Goal: Task Accomplishment & Management: Complete application form

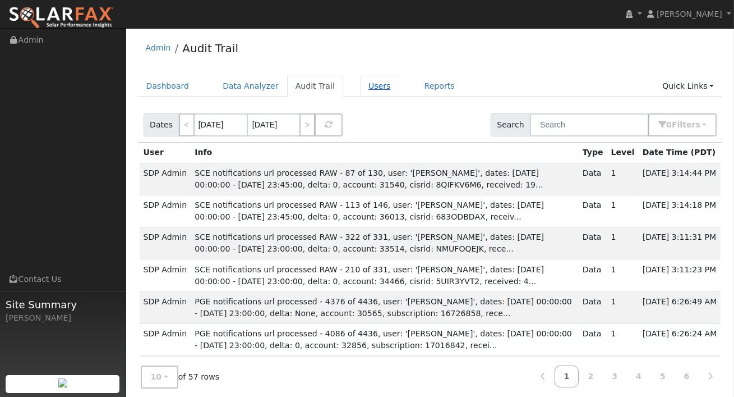
click at [372, 94] on link "Users" at bounding box center [379, 86] width 39 height 21
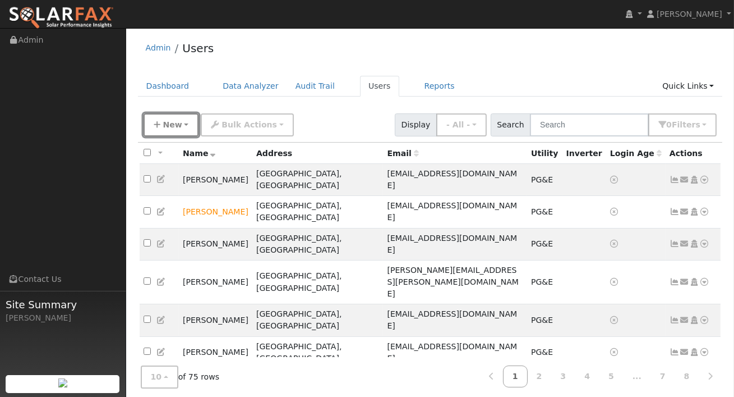
click at [174, 122] on span "New" at bounding box center [172, 124] width 19 height 9
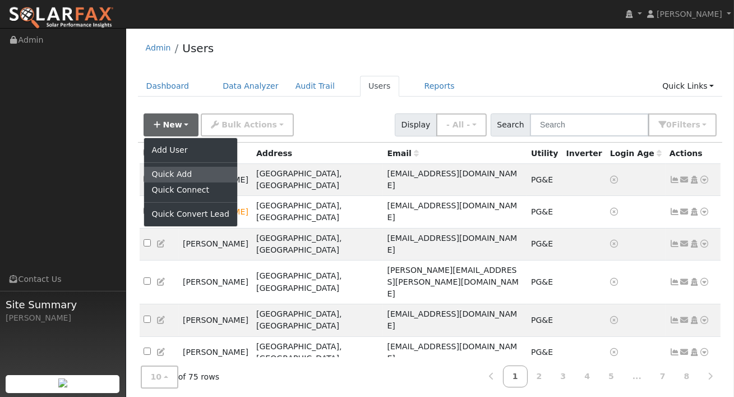
click at [187, 172] on link "Quick Add" at bounding box center [190, 175] width 93 height 16
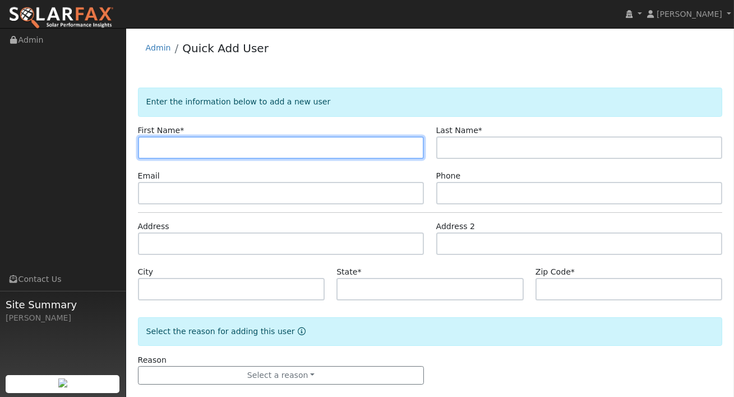
type input "W"
type input "[PERSON_NAME]"
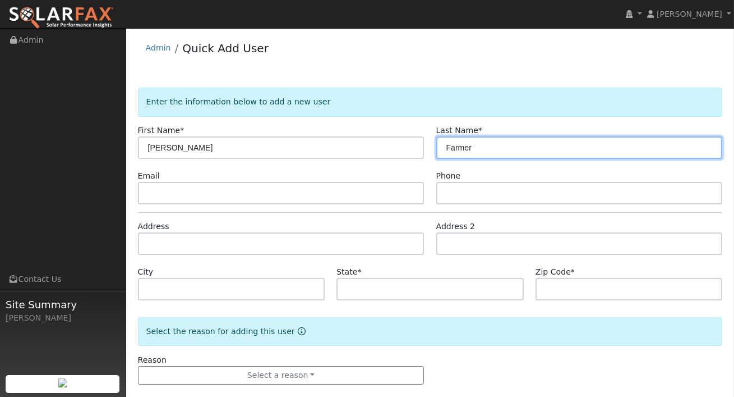
type input "Farmer"
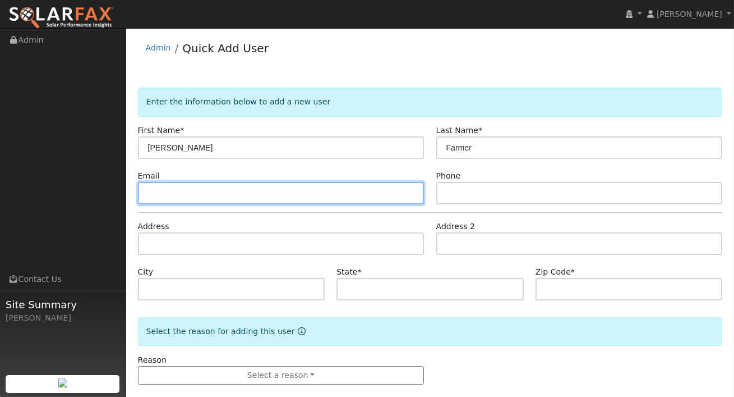
paste input "[EMAIL_ADDRESS][DOMAIN_NAME]"
type input "[EMAIL_ADDRESS][DOMAIN_NAME]"
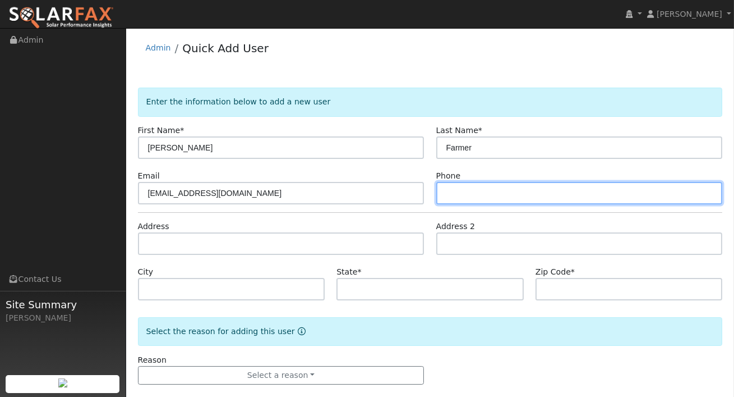
click at [476, 188] on input "text" at bounding box center [579, 193] width 287 height 22
paste input "[PHONE_NUMBER]"
type input "[PHONE_NUMBER]"
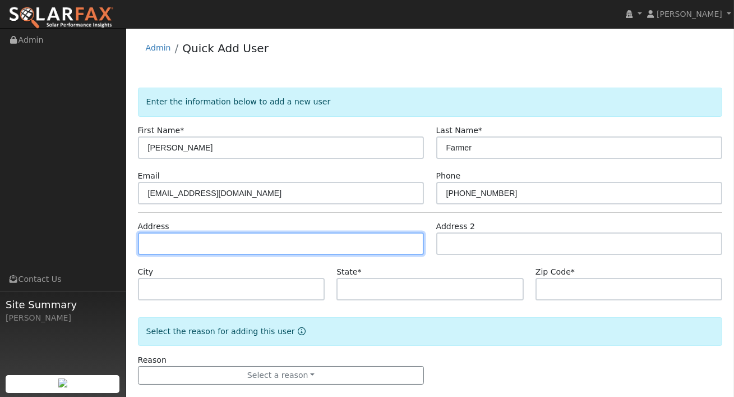
click at [301, 254] on input "text" at bounding box center [281, 243] width 287 height 22
paste input "[STREET_ADDRESS]"
type input "20 Angel Court"
type input "[GEOGRAPHIC_DATA]"
type input "CA"
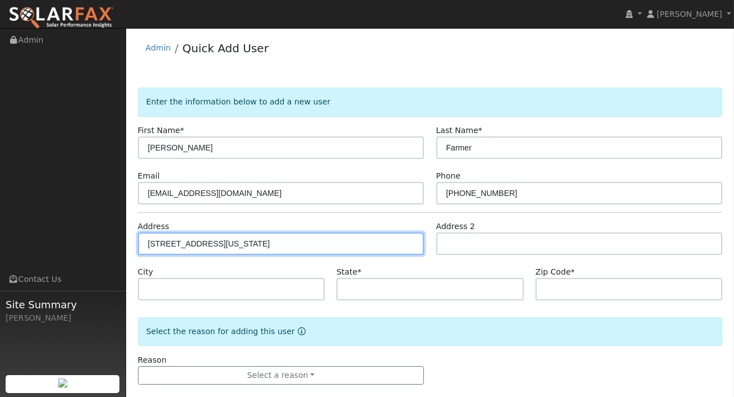
type input "94526"
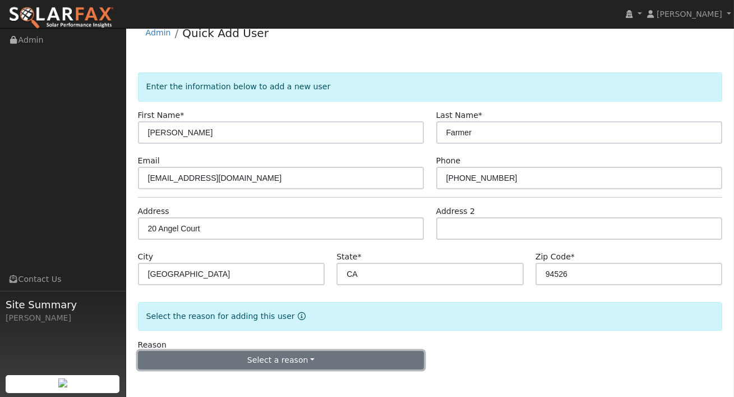
click at [314, 362] on button "Select a reason" at bounding box center [281, 360] width 287 height 19
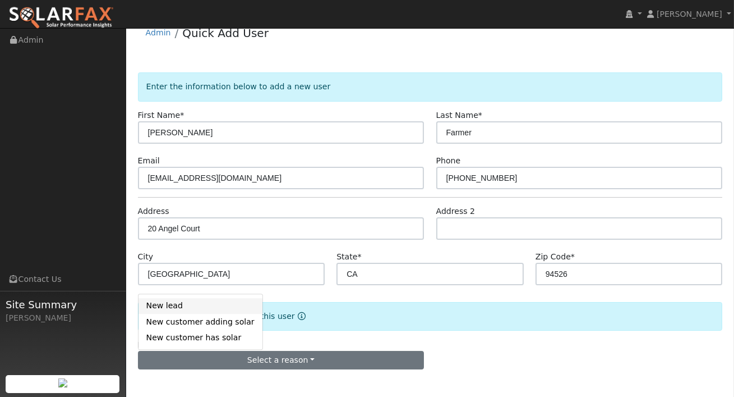
click at [171, 303] on link "New lead" at bounding box center [201, 306] width 124 height 16
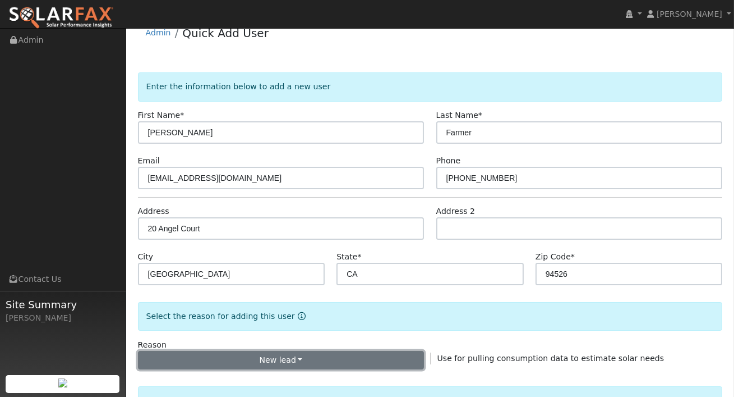
click at [279, 355] on button "New lead" at bounding box center [281, 360] width 287 height 19
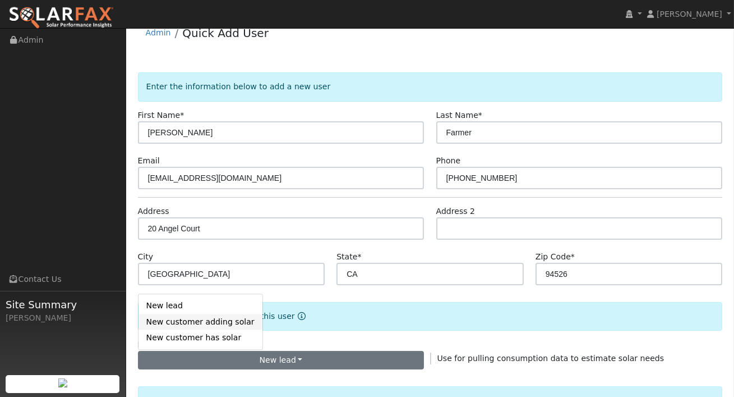
click at [200, 324] on link "New customer adding solar" at bounding box center [201, 322] width 124 height 16
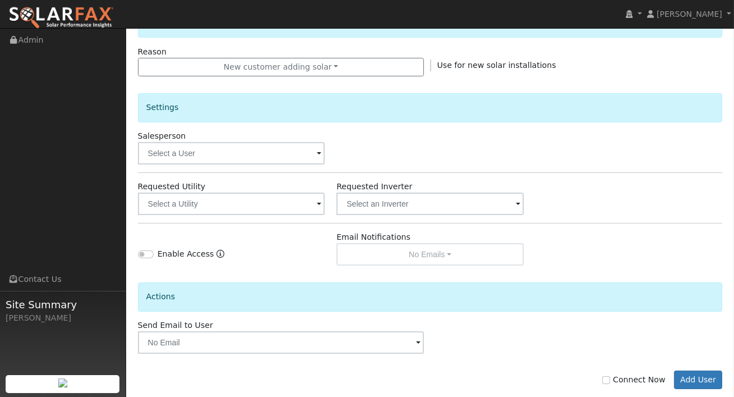
scroll to position [328, 0]
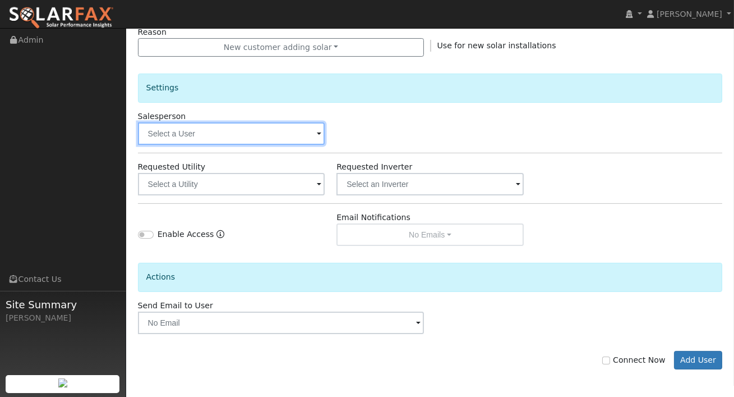
click at [277, 131] on input "text" at bounding box center [231, 133] width 187 height 22
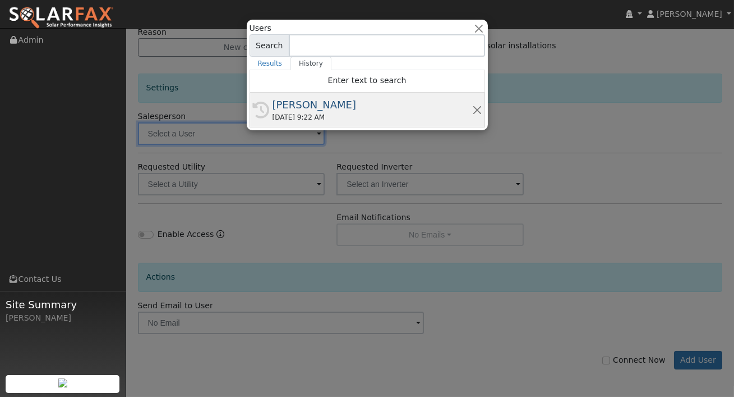
click at [298, 114] on div "09/05/2025 9:22 AM" at bounding box center [373, 117] width 200 height 10
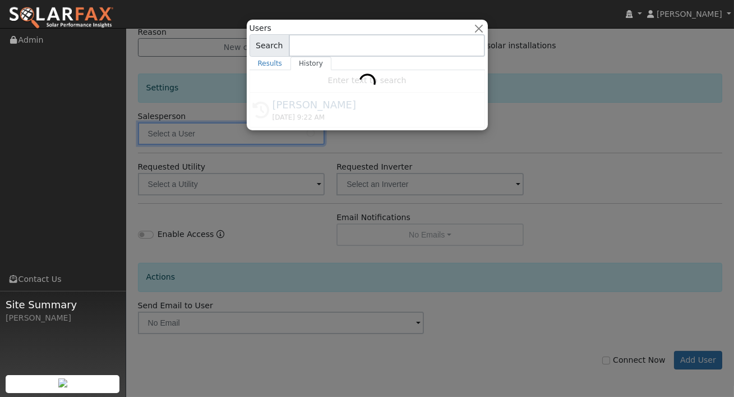
type input "[PERSON_NAME]"
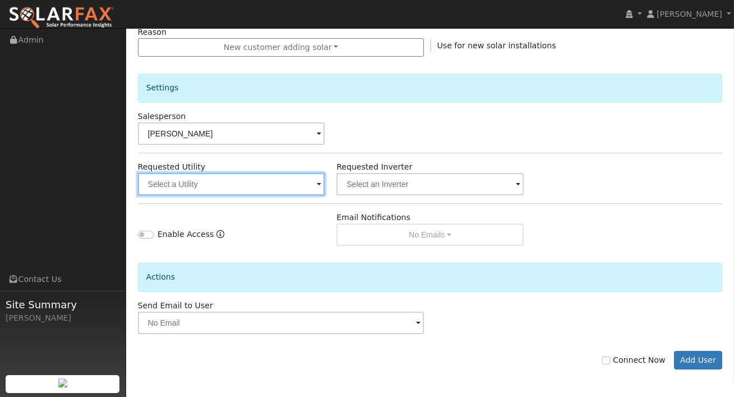
click at [285, 178] on input "text" at bounding box center [231, 184] width 187 height 22
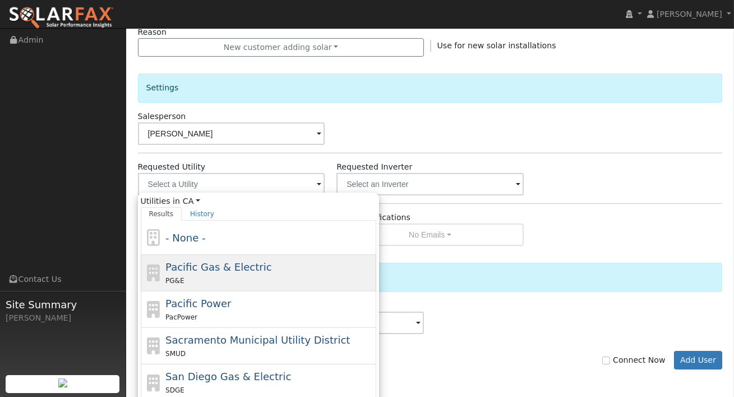
click at [213, 260] on div "Pacific Gas & Electric PG&E" at bounding box center [269, 272] width 208 height 27
type input "Pacific Gas & Electric"
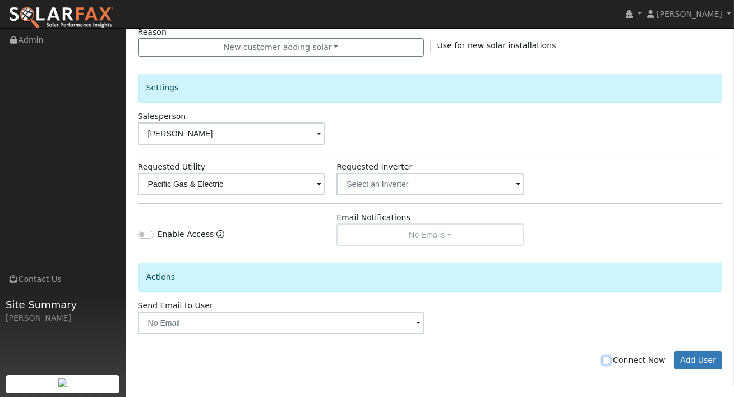
click at [610, 357] on input "Connect Now" at bounding box center [606, 360] width 8 height 8
checkbox input "true"
click at [705, 357] on button "Add User" at bounding box center [698, 360] width 49 height 19
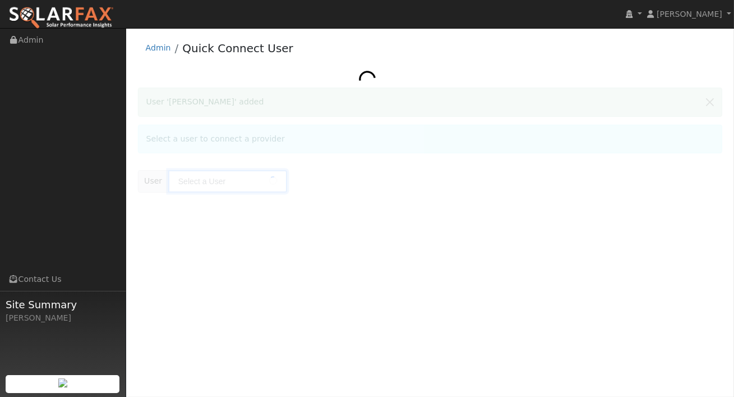
type input "Scott Farmer"
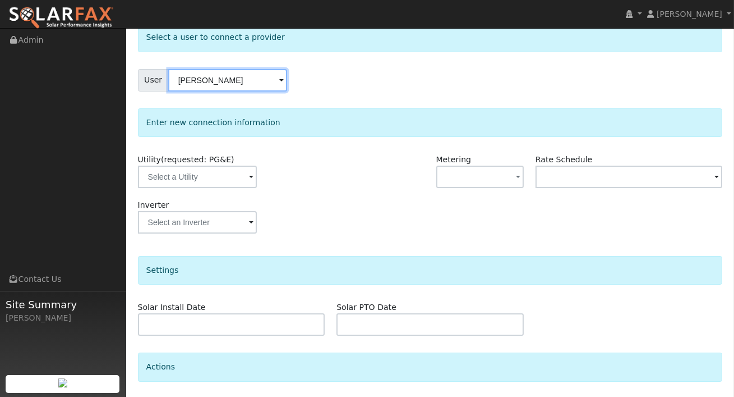
scroll to position [58, 0]
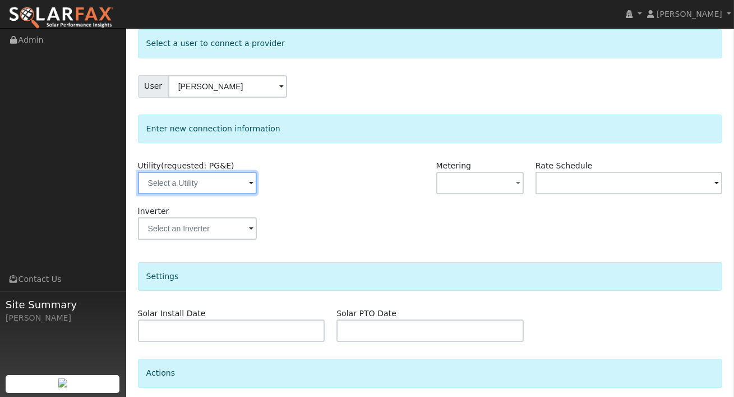
click at [216, 174] on input "text" at bounding box center [197, 183] width 119 height 22
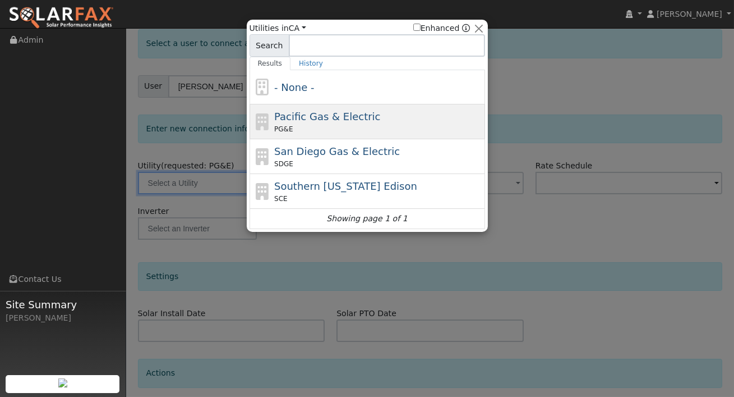
click at [296, 130] on div "PG&E" at bounding box center [378, 129] width 208 height 10
type input "PG&E"
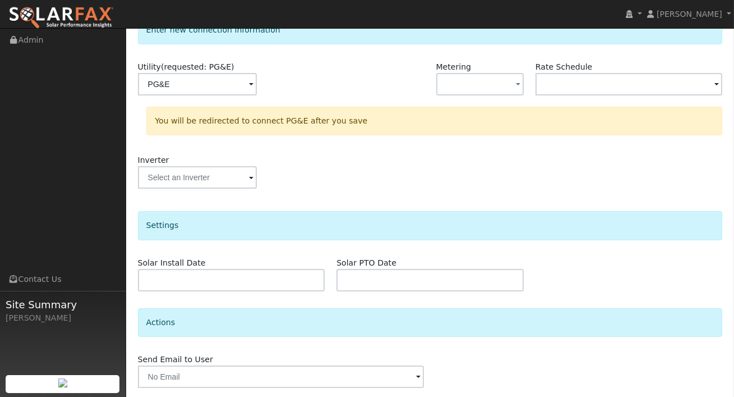
scroll to position [194, 0]
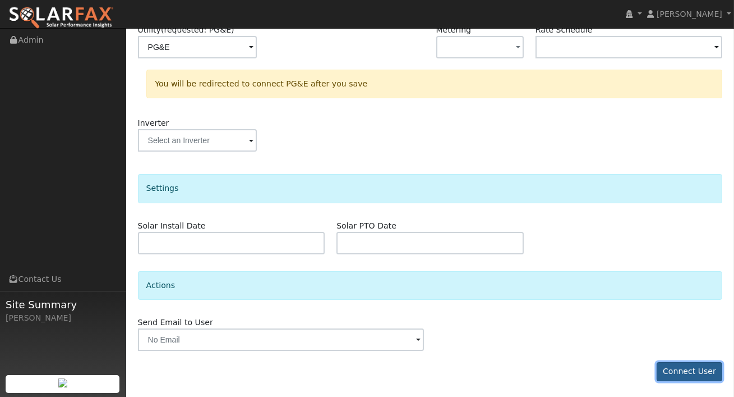
click at [688, 370] on button "Connect User" at bounding box center [690, 371] width 66 height 19
